Goal: Task Accomplishment & Management: Manage account settings

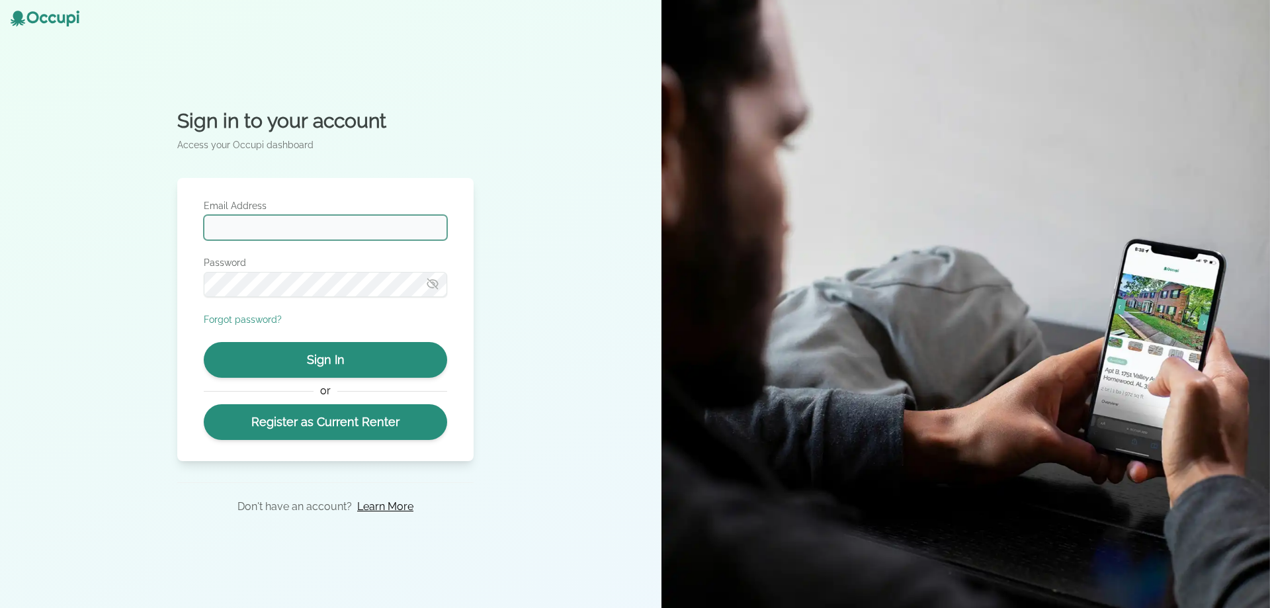
type input "**********"
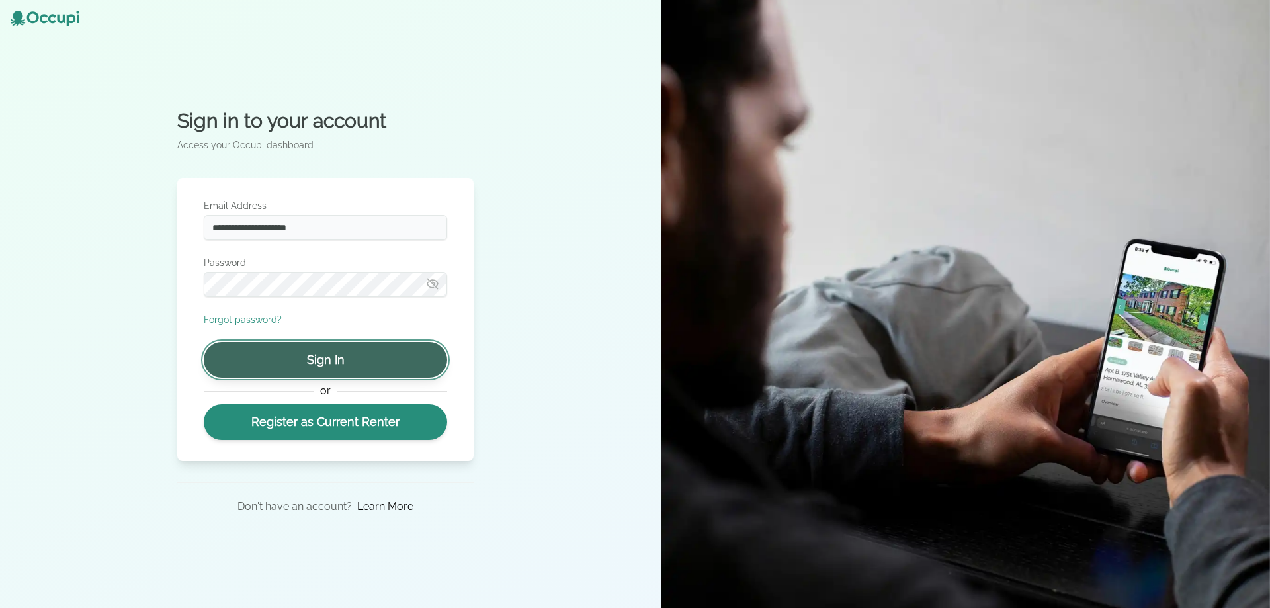
click at [320, 362] on button "Sign In" at bounding box center [325, 360] width 243 height 36
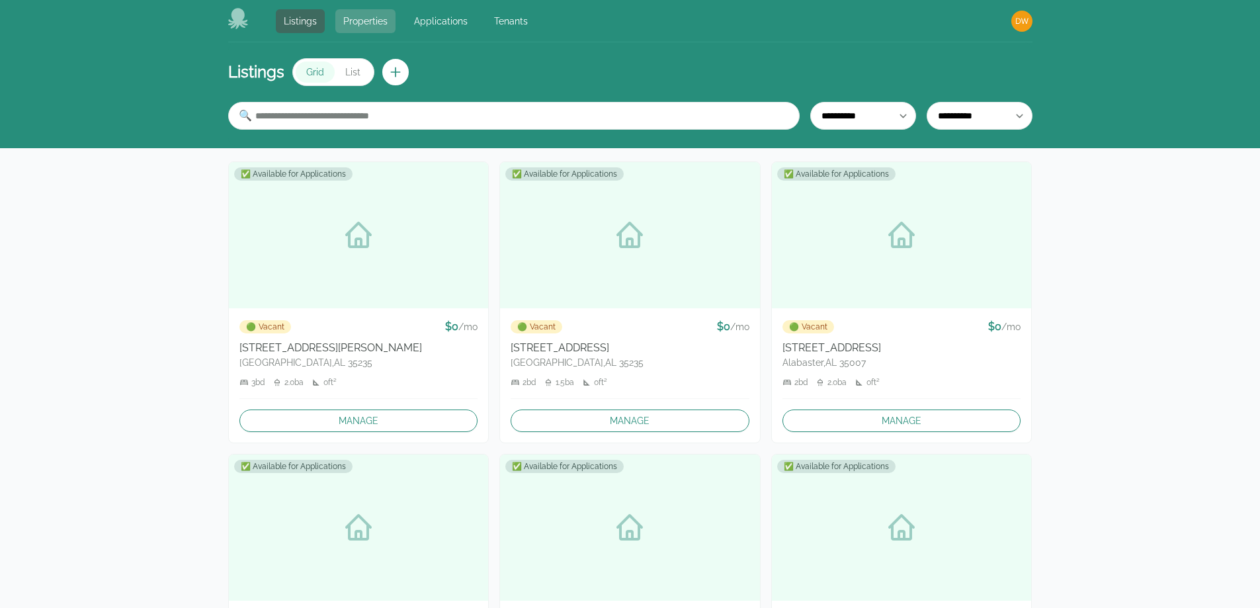
click at [374, 15] on link "Properties" at bounding box center [365, 21] width 60 height 24
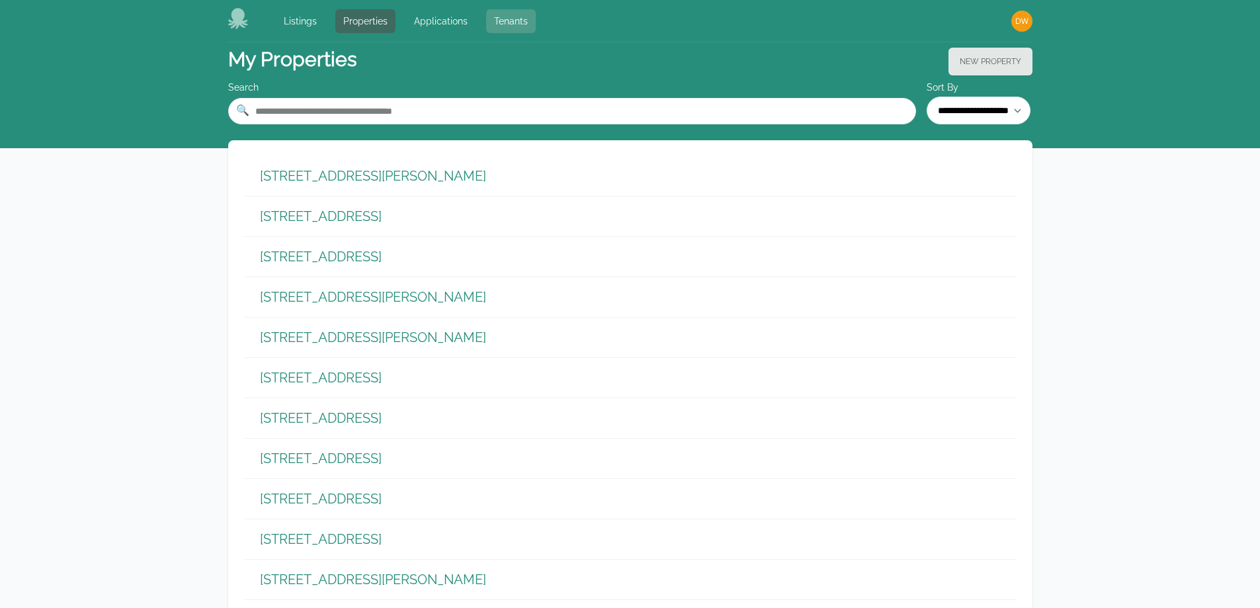
click at [516, 18] on link "Tenants" at bounding box center [511, 21] width 50 height 24
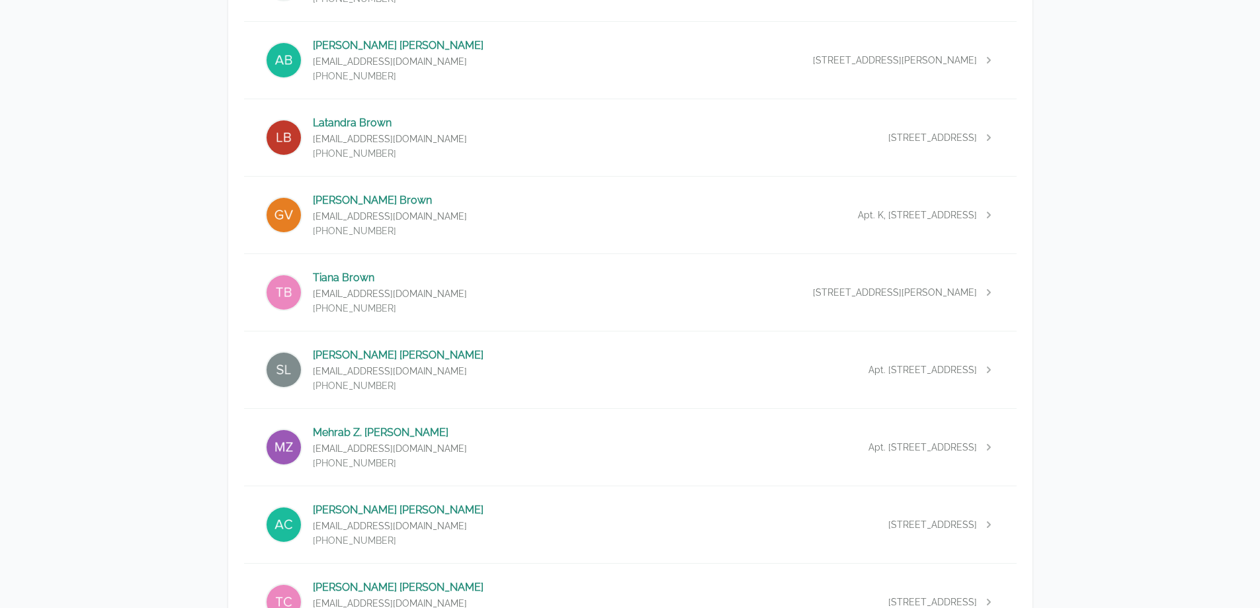
scroll to position [662, 0]
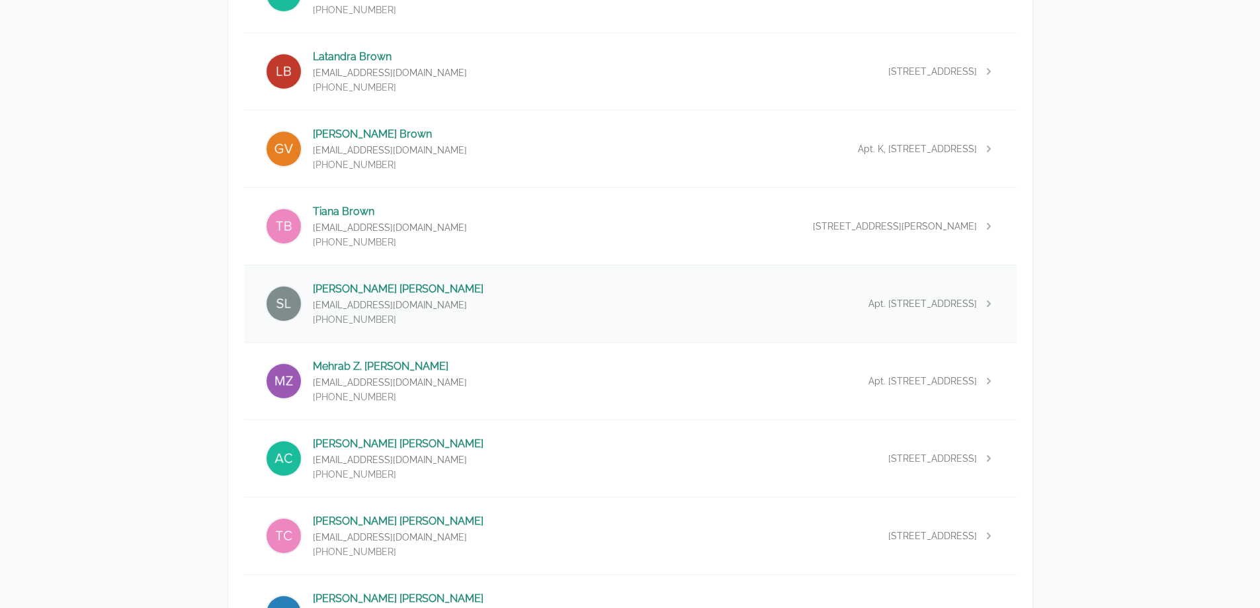
click at [373, 286] on p "[PERSON_NAME]" at bounding box center [398, 289] width 171 height 16
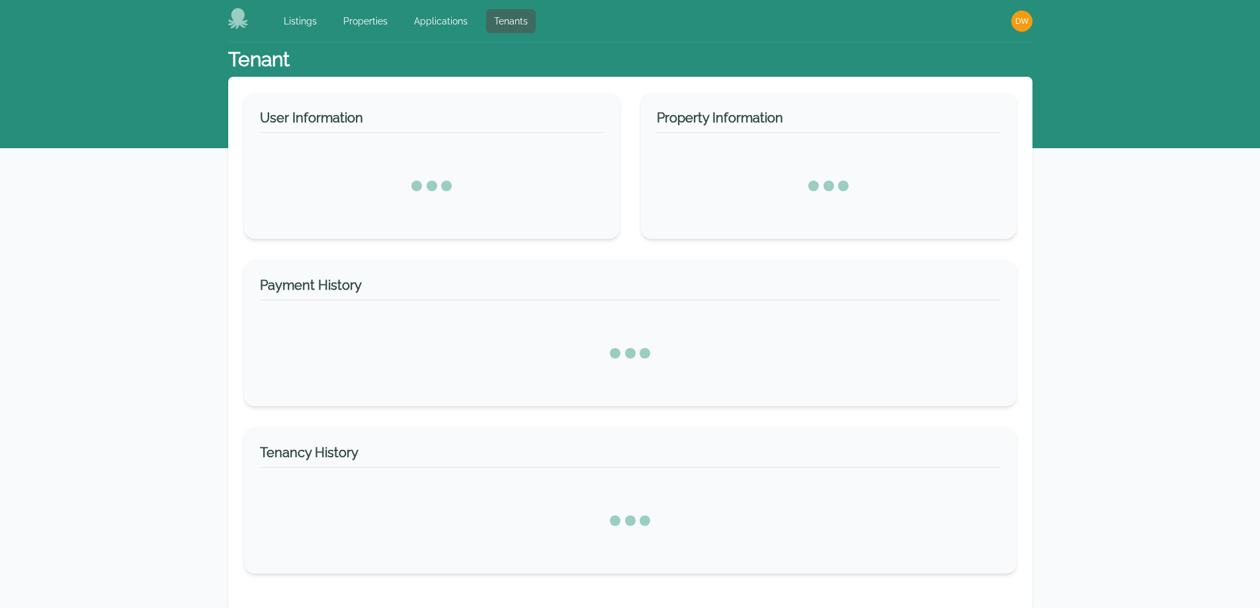
select select "*"
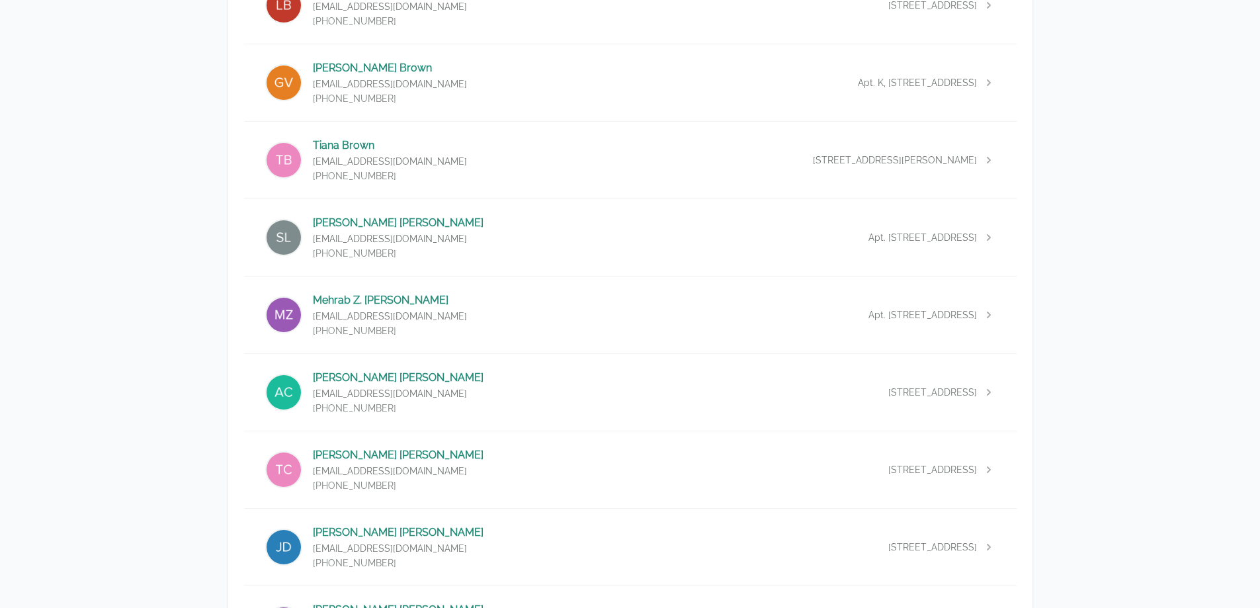
scroll to position [794, 0]
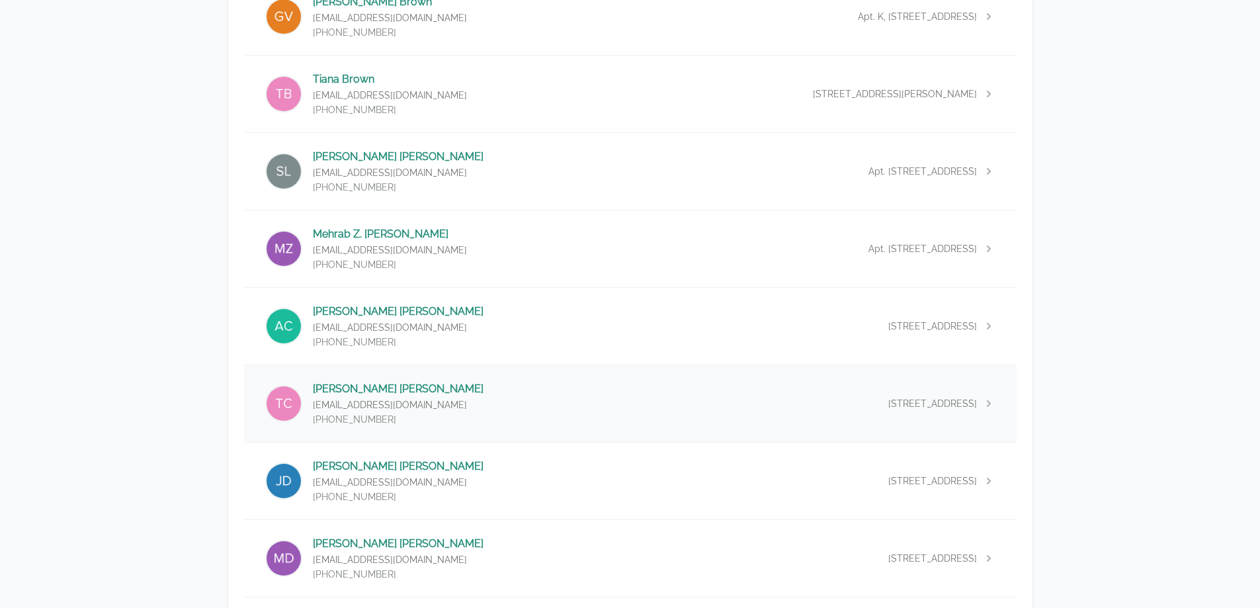
click at [453, 406] on div "[PERSON_NAME] [EMAIL_ADDRESS][DOMAIN_NAME] [PHONE_NUMBER] [STREET_ADDRESS]" at bounding box center [630, 403] width 773 height 77
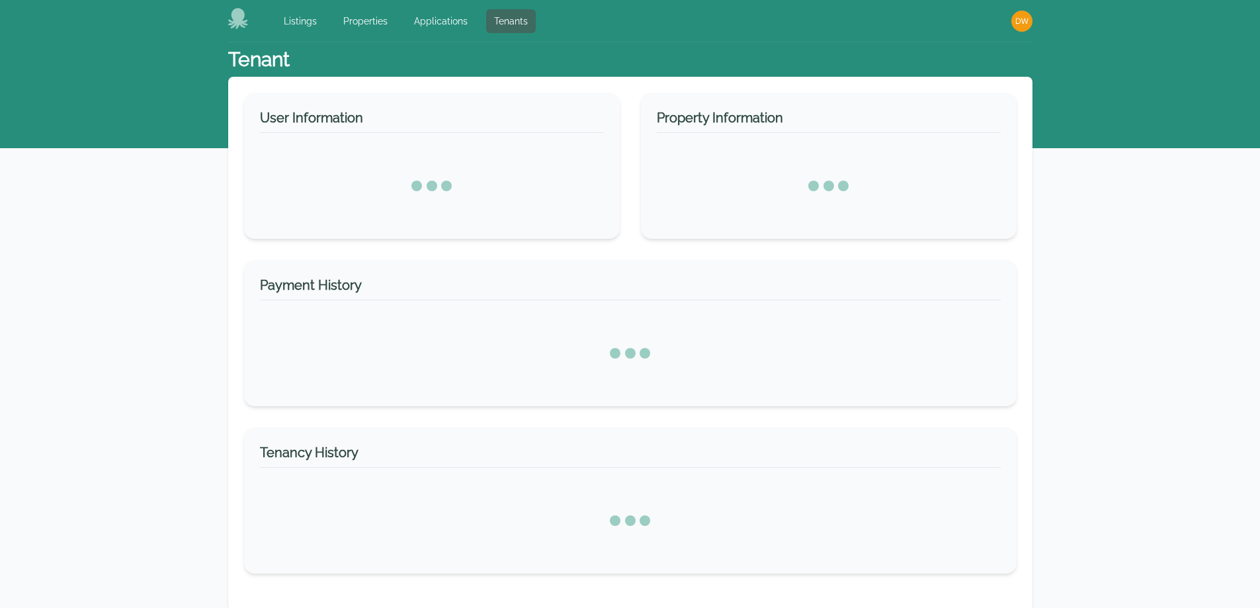
select select "*"
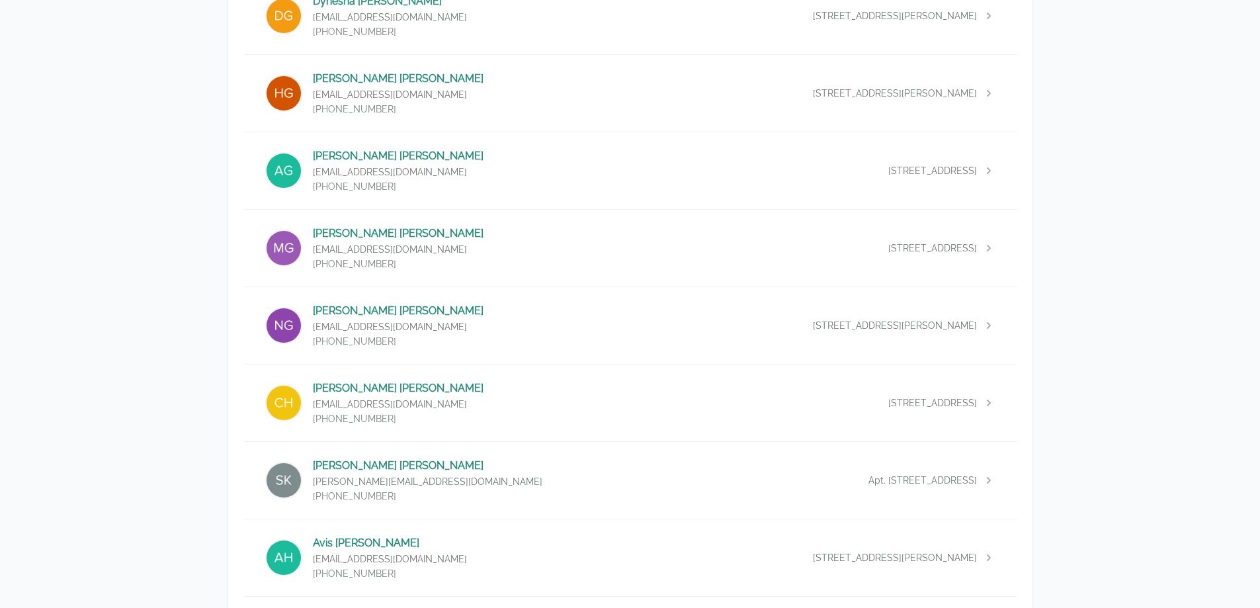
scroll to position [1654, 0]
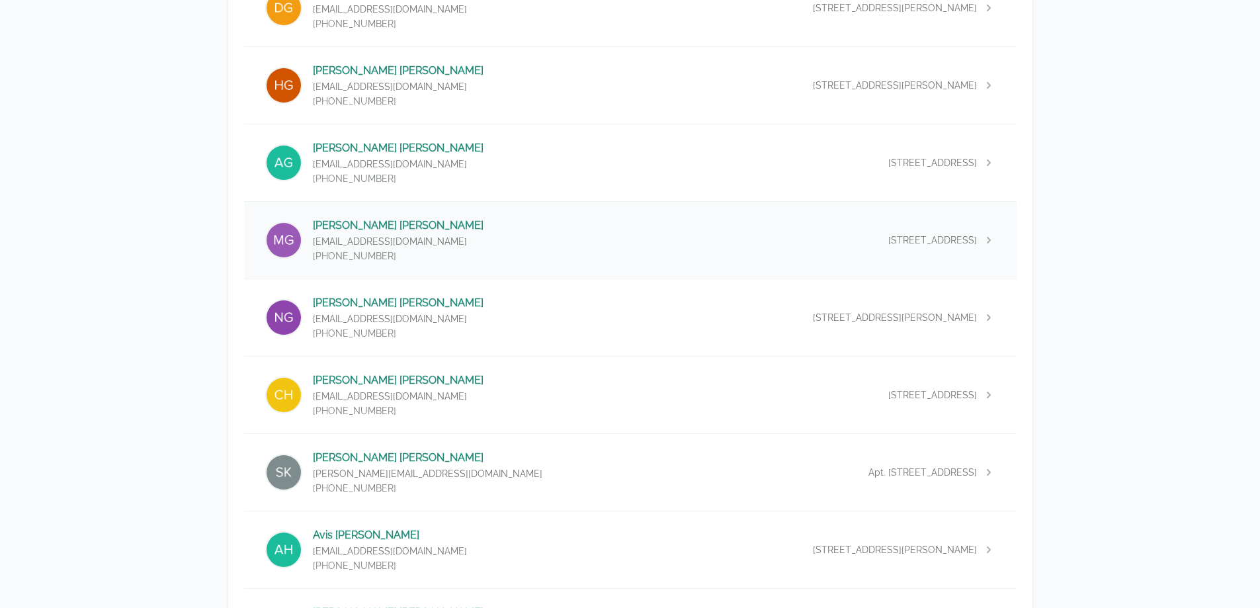
click at [529, 238] on div "[PERSON_NAME] [EMAIL_ADDRESS][DOMAIN_NAME] [PHONE_NUMBER] [STREET_ADDRESS]" at bounding box center [630, 240] width 773 height 77
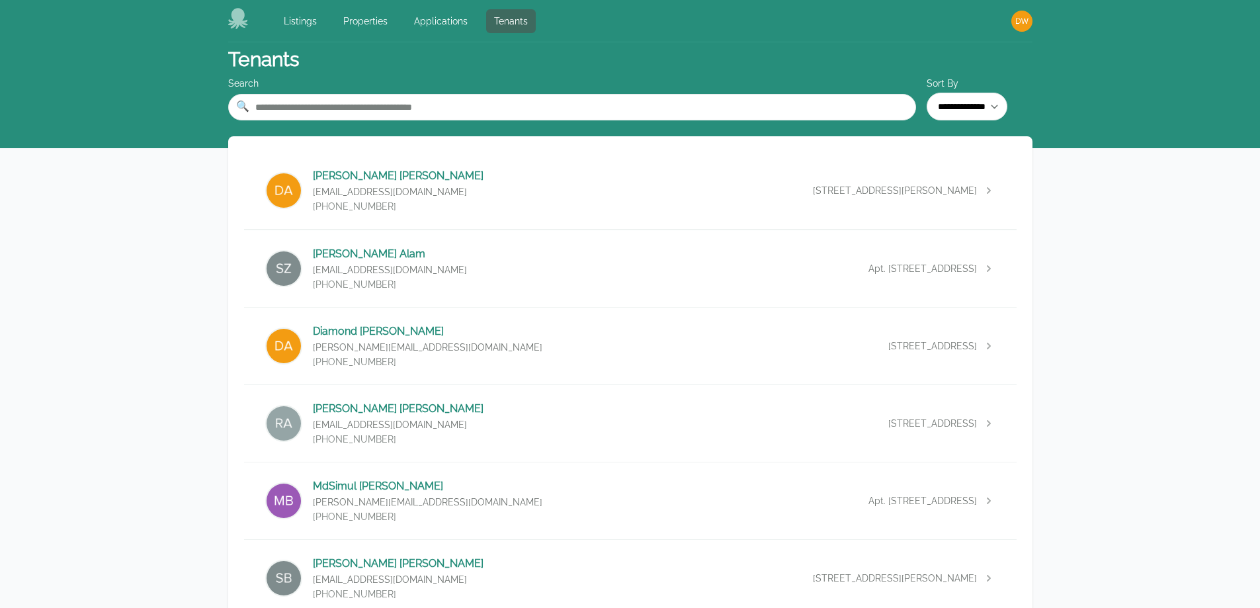
select select "*"
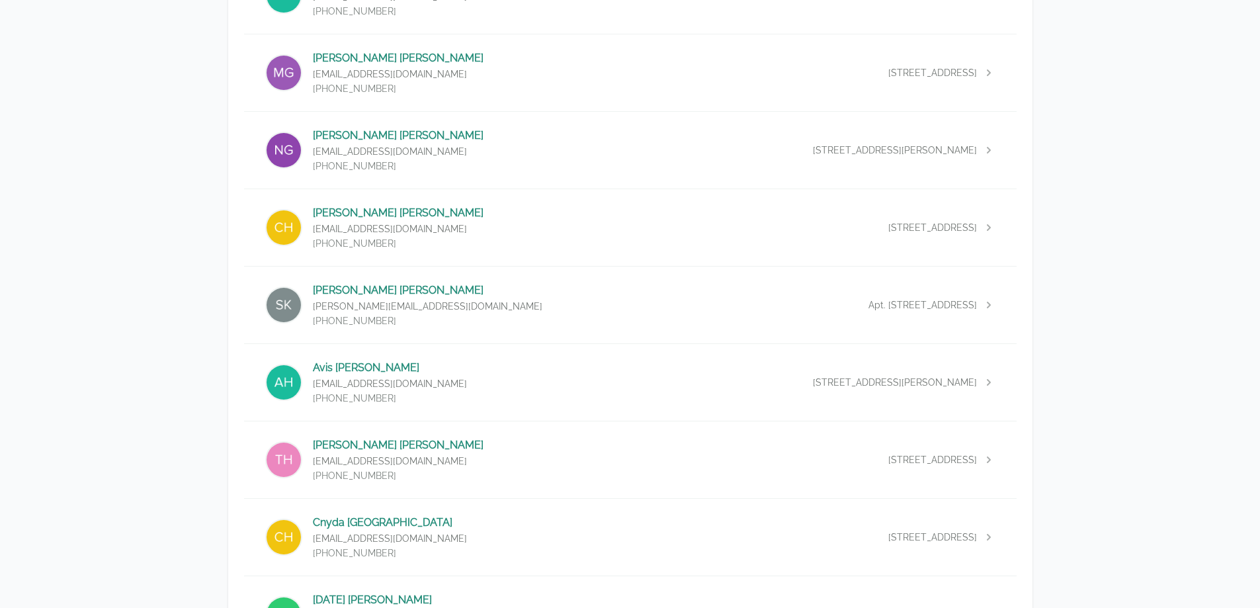
scroll to position [1852, 0]
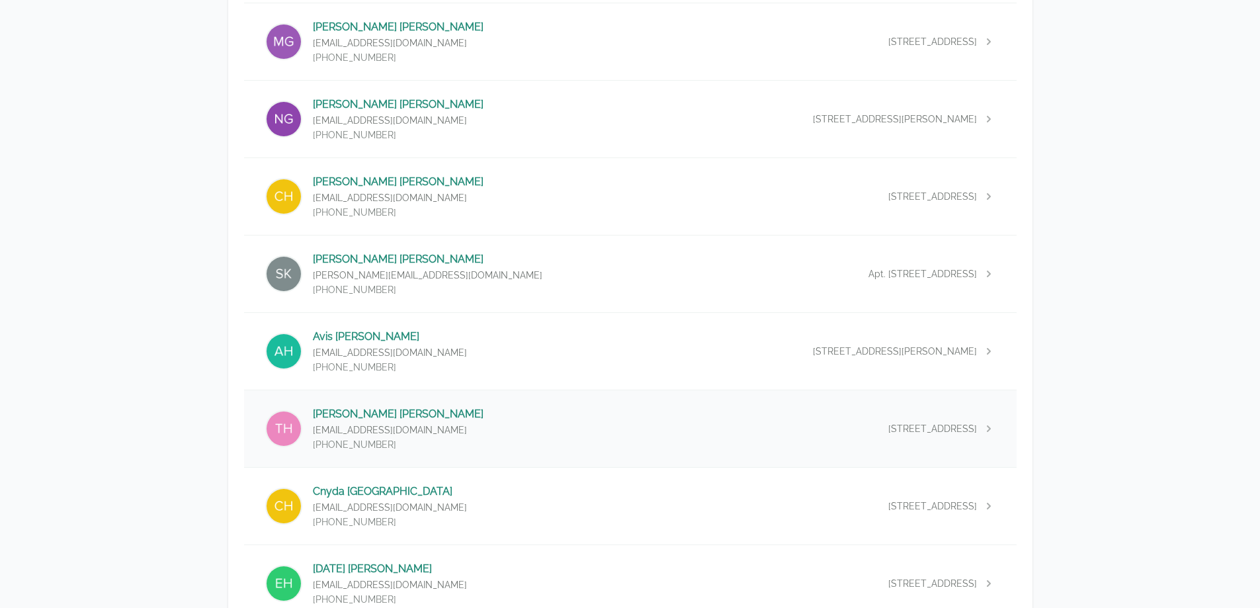
click at [434, 438] on div "[PERSON_NAME] [EMAIL_ADDRESS][DOMAIN_NAME] [PHONE_NUMBER] [STREET_ADDRESS]" at bounding box center [630, 428] width 773 height 77
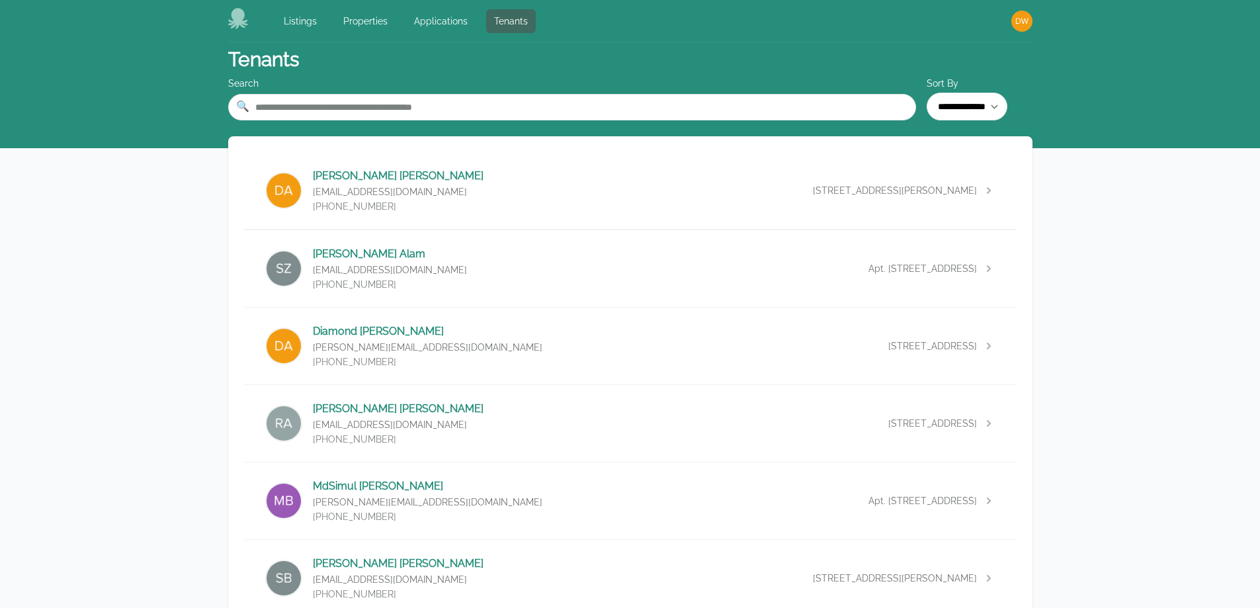
select select "*"
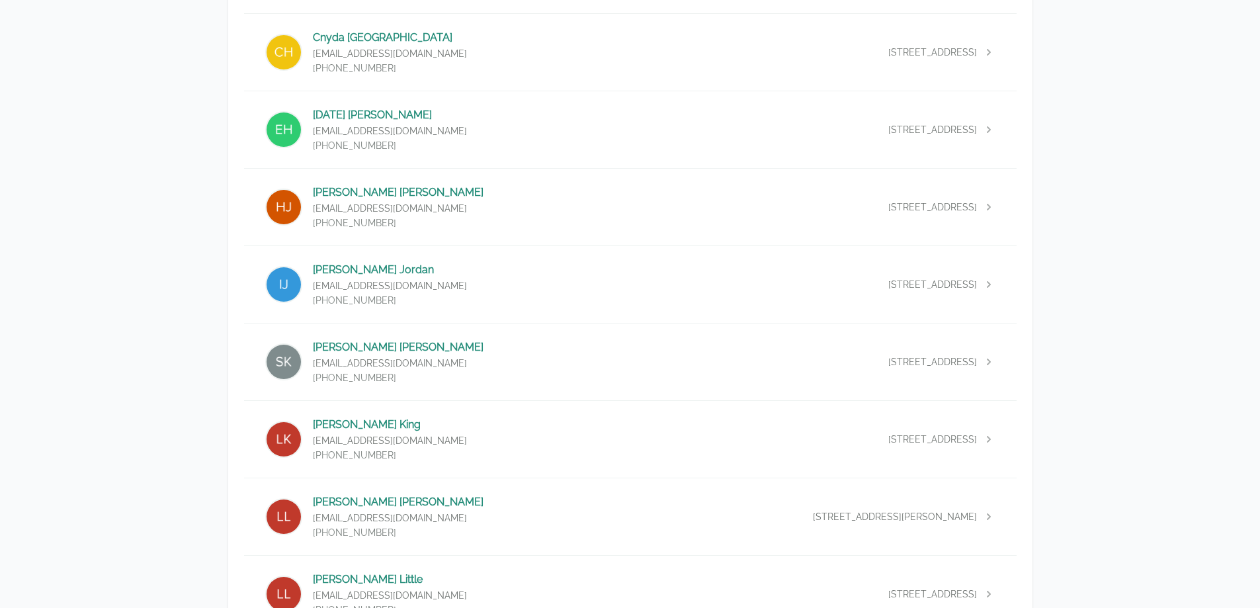
scroll to position [2382, 0]
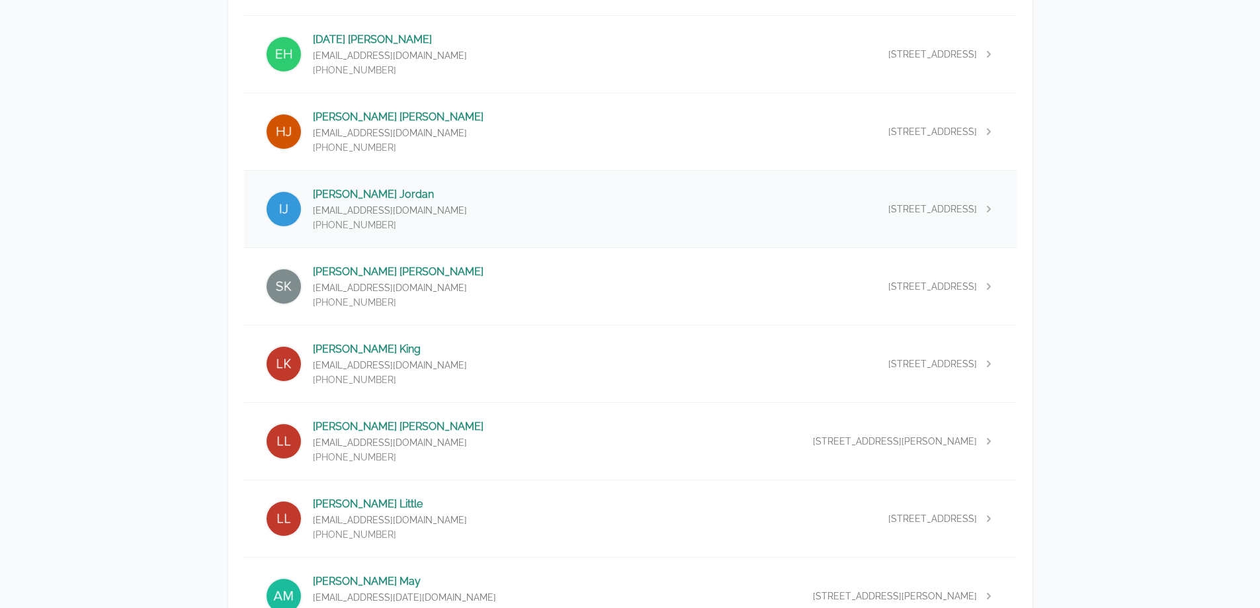
click at [472, 198] on div "[PERSON_NAME] [PERSON_NAME][EMAIL_ADDRESS][DOMAIN_NAME] [PHONE_NUMBER] [STREET_…" at bounding box center [630, 209] width 773 height 77
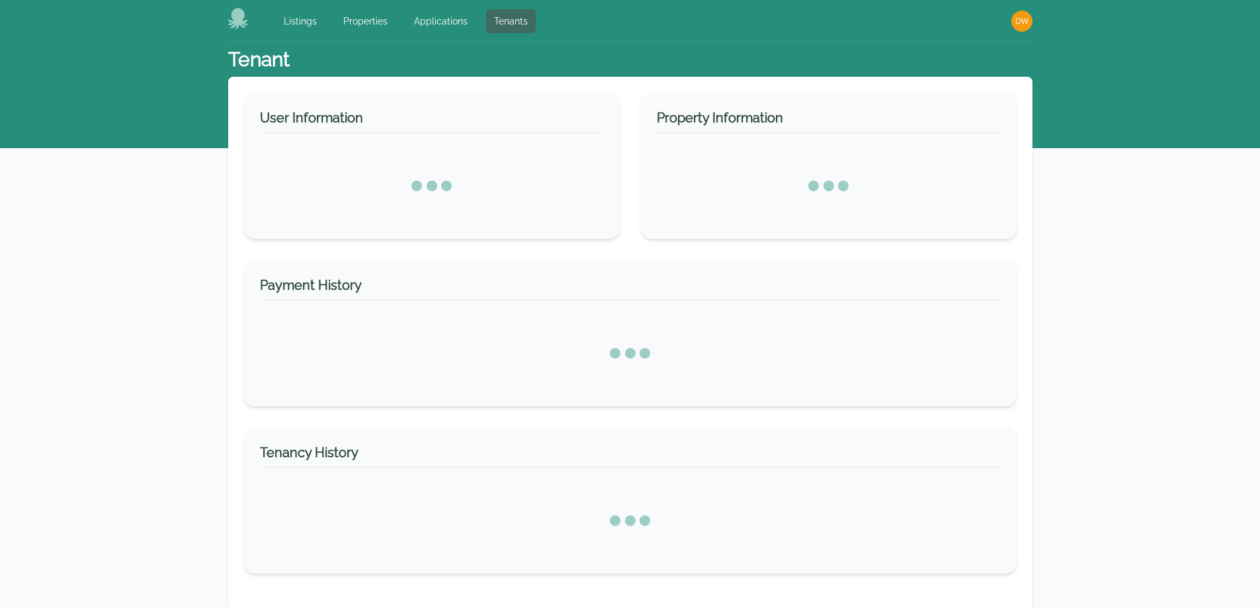
select select "*"
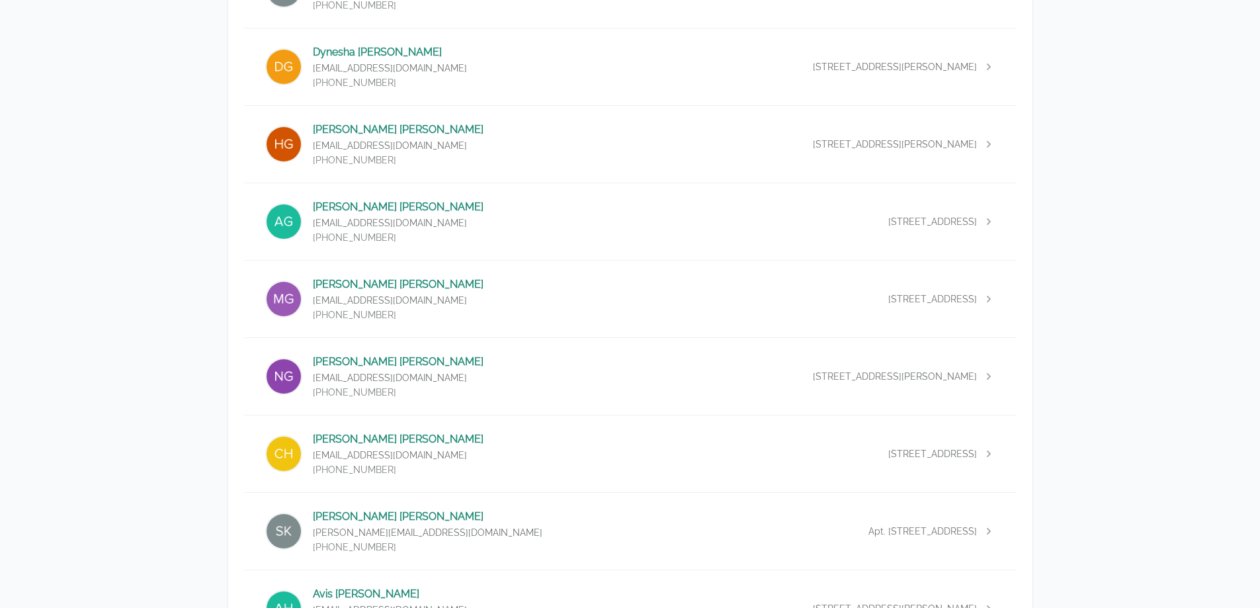
scroll to position [2514, 0]
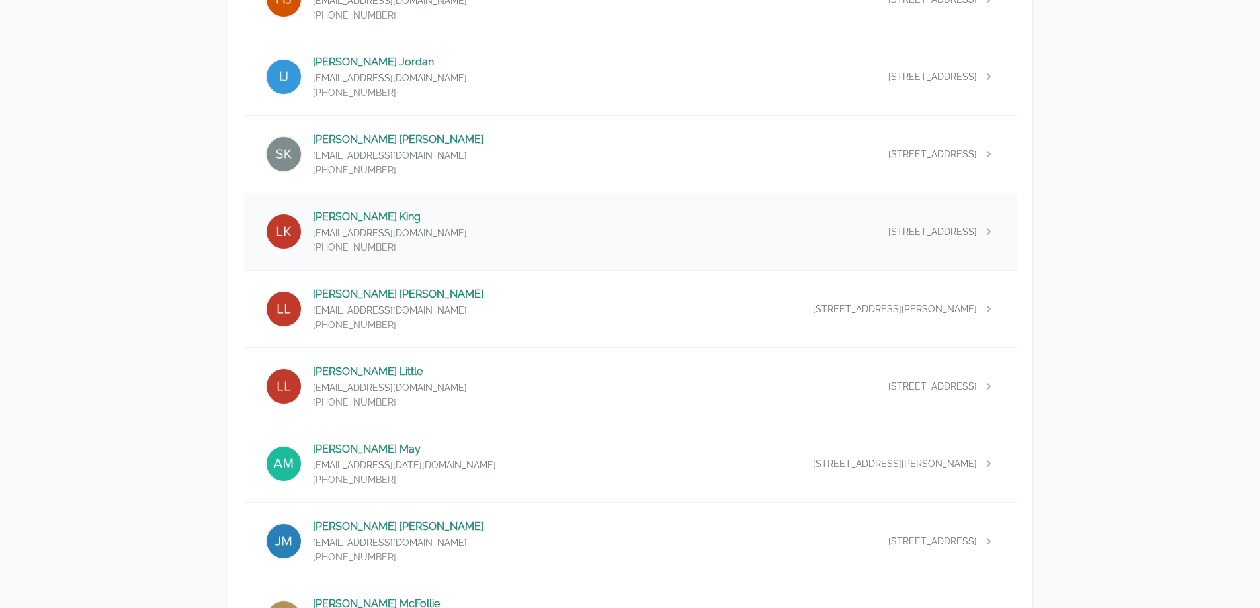
click at [527, 218] on div "[PERSON_NAME] [EMAIL_ADDRESS][DOMAIN_NAME] [PHONE_NUMBER] [STREET_ADDRESS]" at bounding box center [630, 231] width 773 height 77
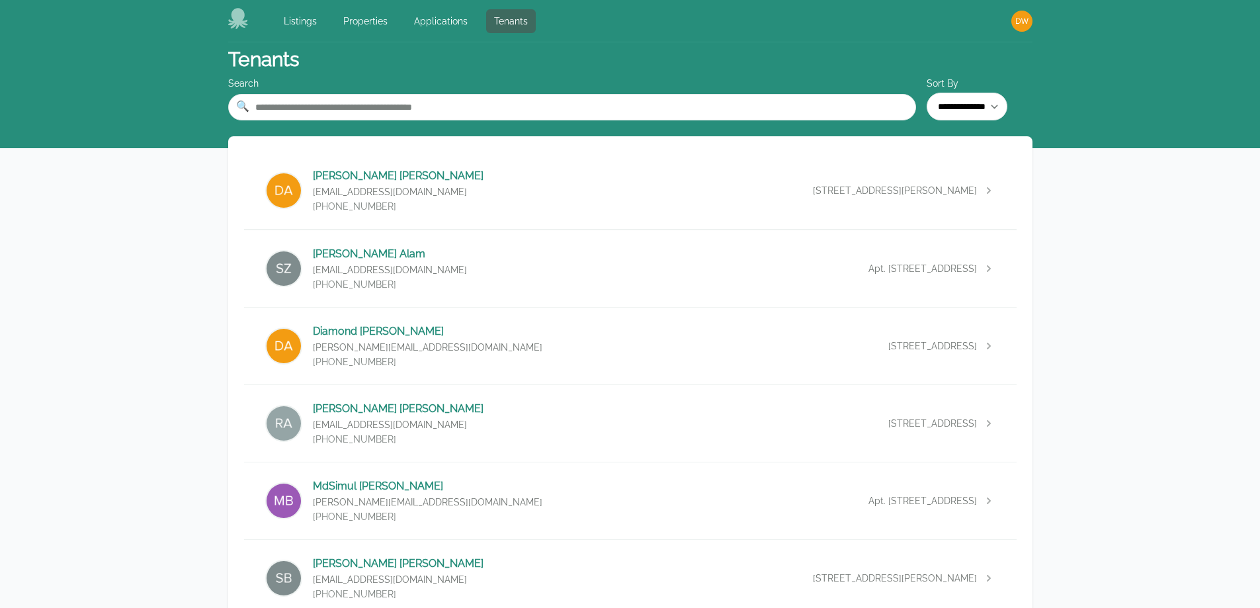
select select "*"
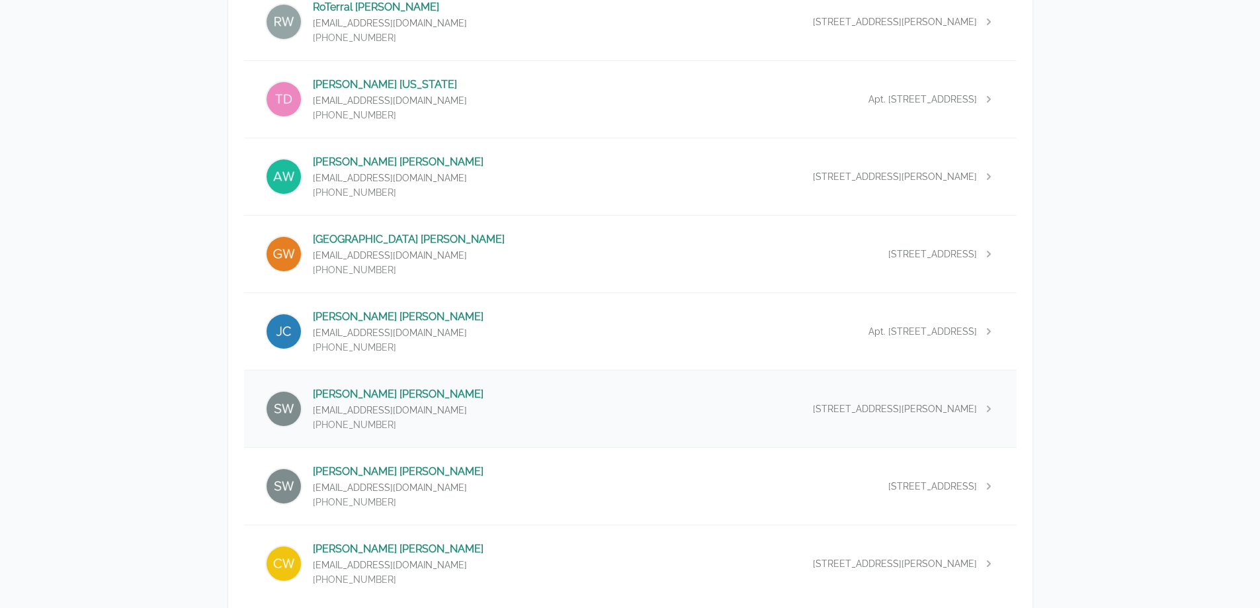
scroll to position [5942, 0]
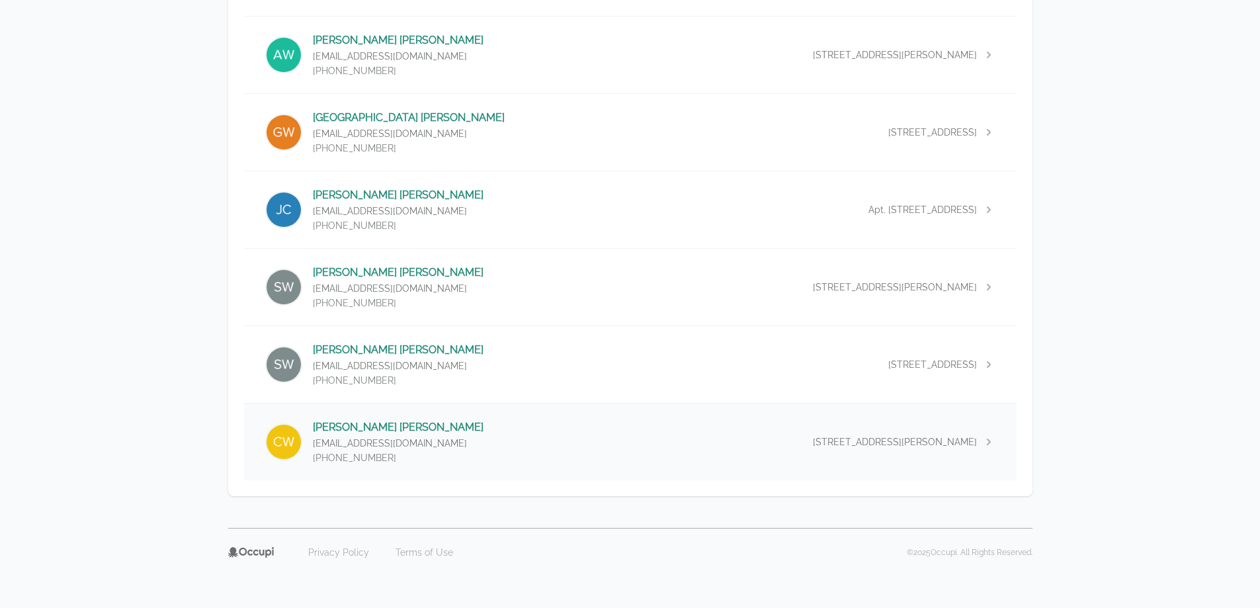
click at [460, 451] on div "[PERSON_NAME] [EMAIL_ADDRESS][DOMAIN_NAME] [PHONE_NUMBER] [STREET_ADDRESS][PERS…" at bounding box center [630, 442] width 773 height 77
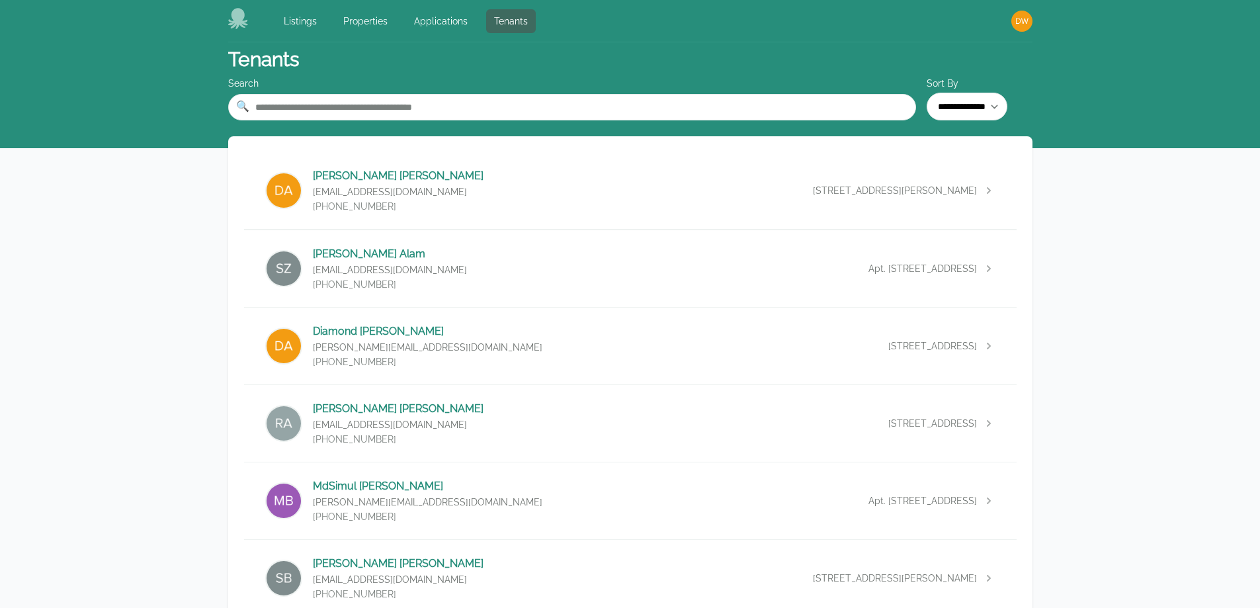
select select "*"
click at [292, 25] on link "Listings" at bounding box center [300, 21] width 49 height 24
